Goal: Task Accomplishment & Management: Manage account settings

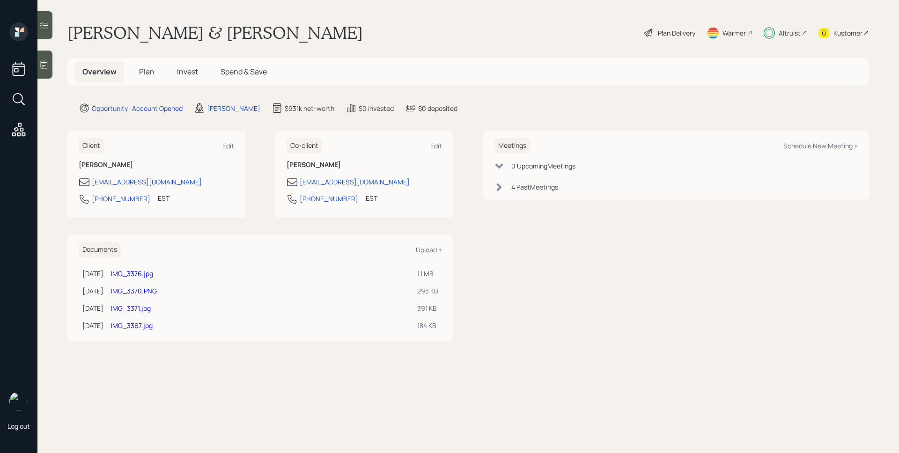
click at [790, 35] on div "Altruist" at bounding box center [790, 33] width 22 height 10
click at [183, 75] on span "Invest" at bounding box center [187, 72] width 21 height 10
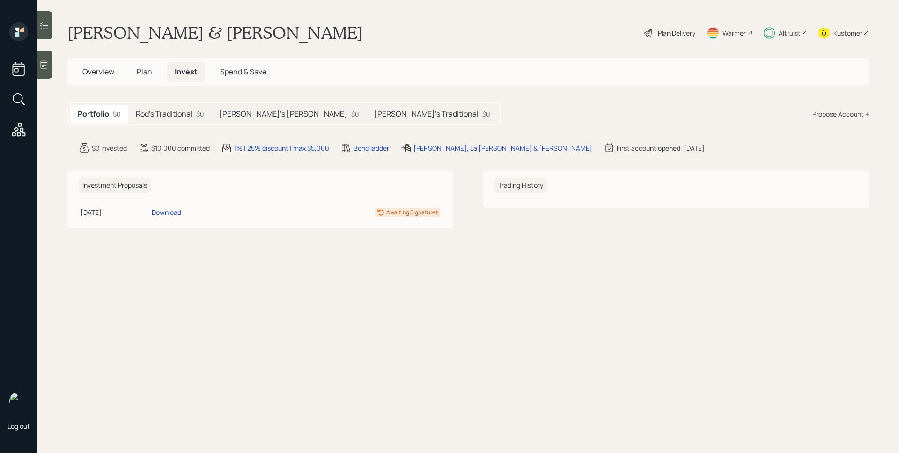
click at [89, 72] on span "Overview" at bounding box center [98, 72] width 32 height 10
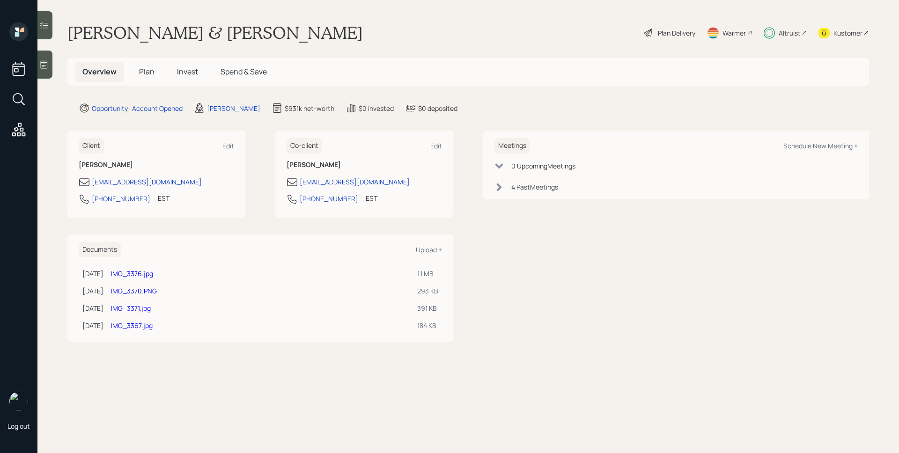
click at [137, 71] on h5 "Plan" at bounding box center [147, 72] width 30 height 20
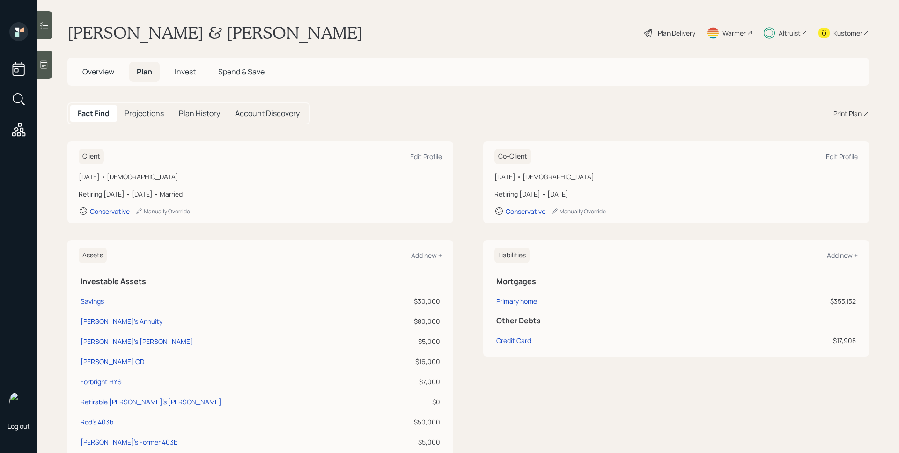
click at [109, 64] on h5 "Overview" at bounding box center [98, 72] width 47 height 20
